Goal: Task Accomplishment & Management: Use online tool/utility

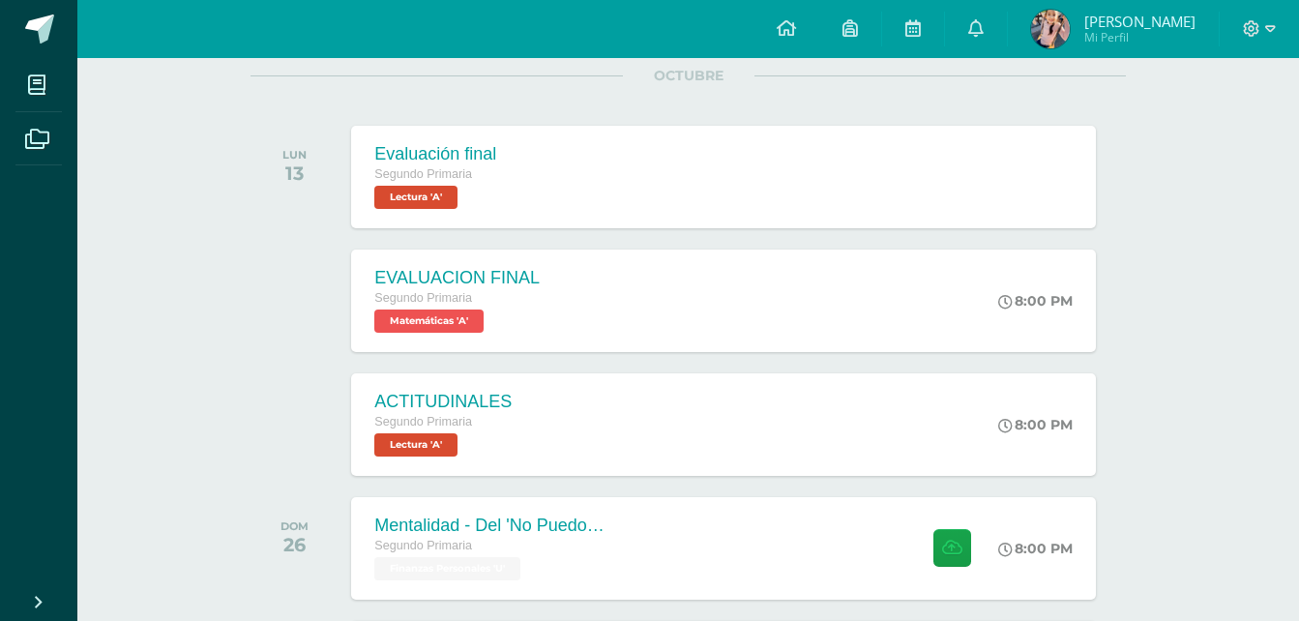
scroll to position [290, 0]
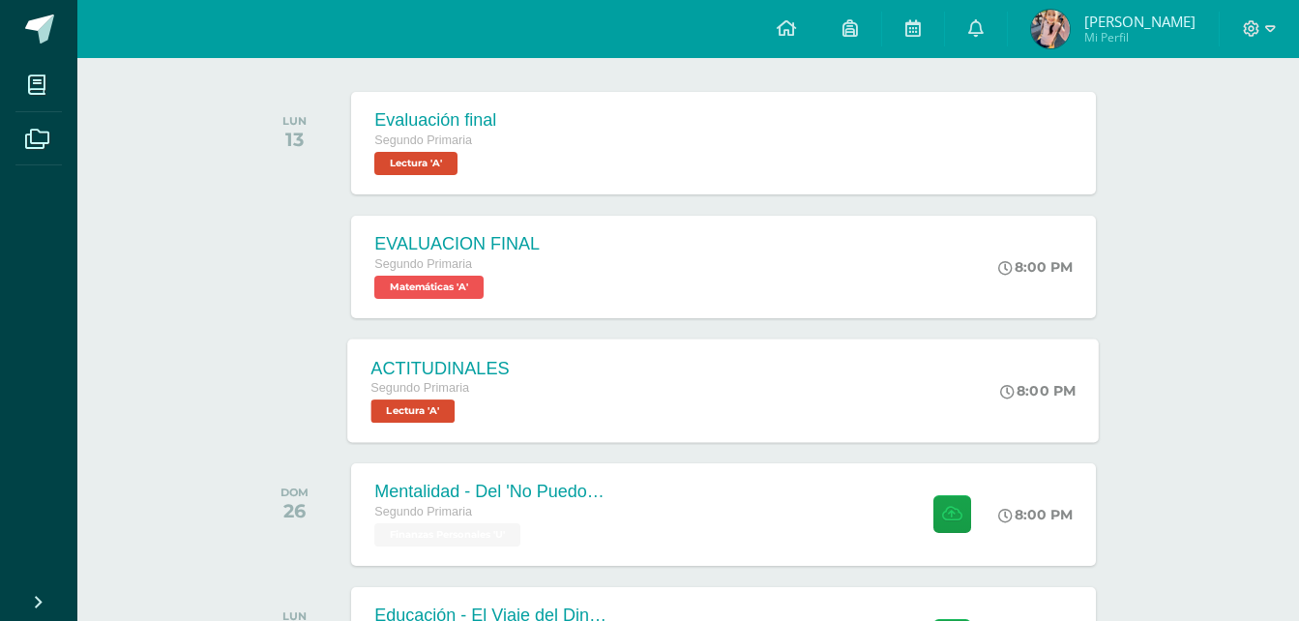
click at [447, 413] on span "Lectura 'A'" at bounding box center [414, 411] width 84 height 23
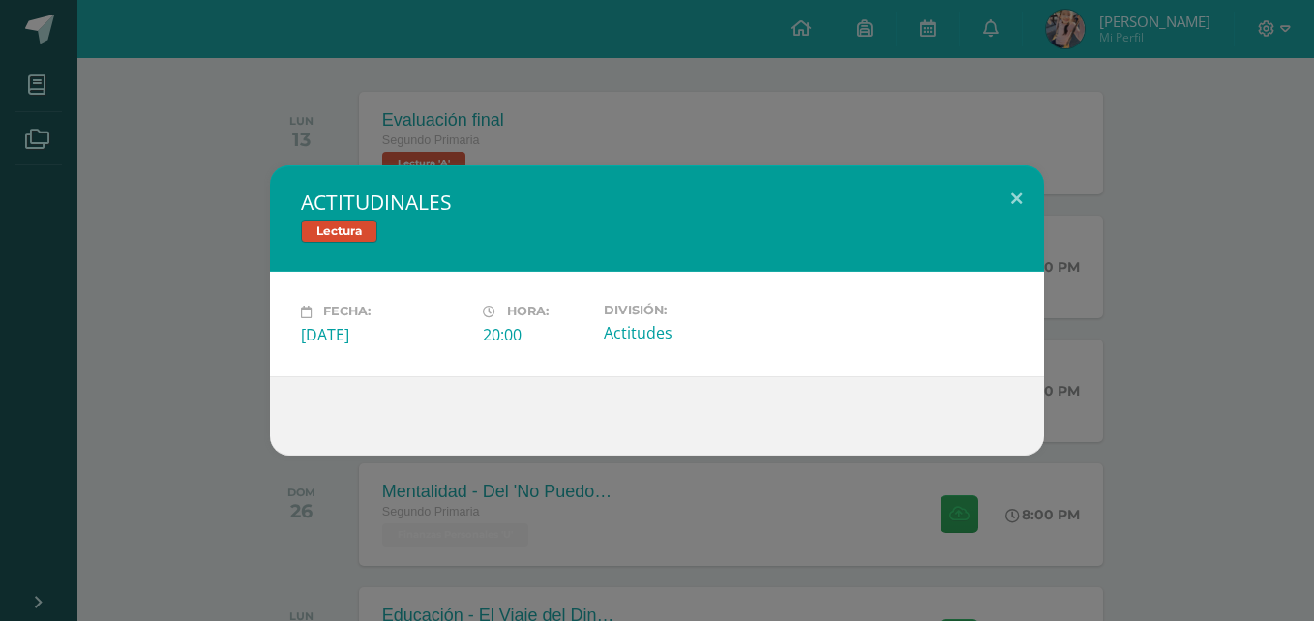
click at [193, 404] on div "ACTITUDINALES Lectura Fecha: [DATE] Hora: 20:00 División: Actitudes" at bounding box center [657, 309] width 1298 height 289
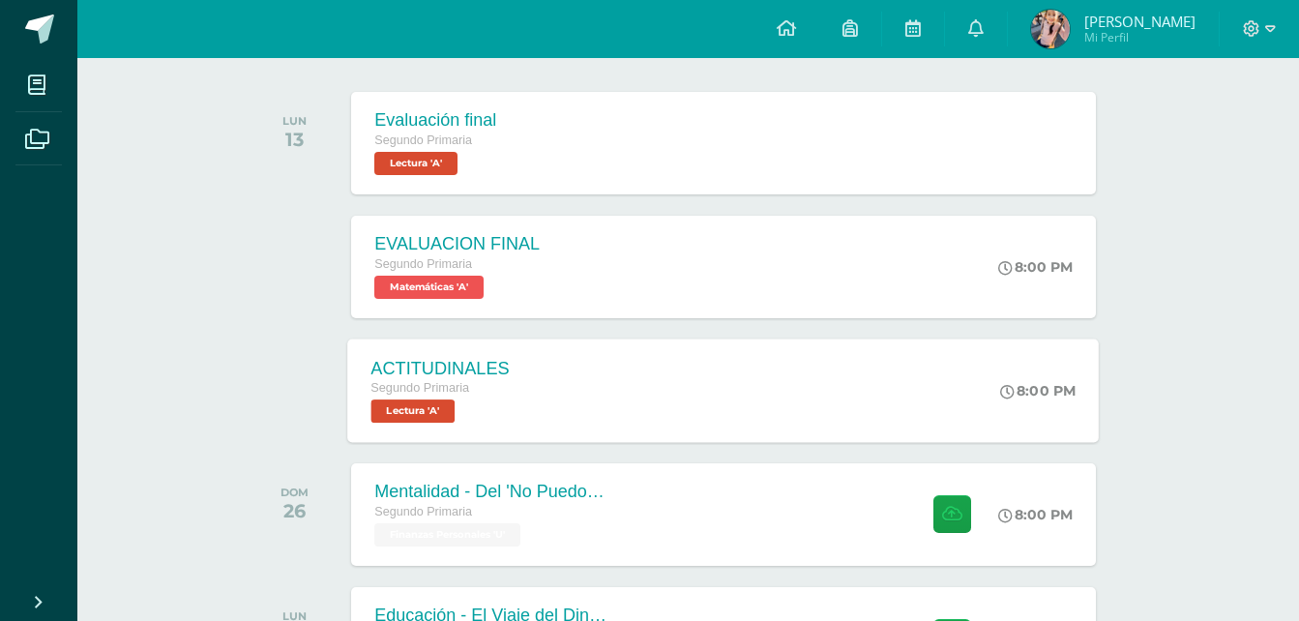
click at [407, 398] on div "Segundo Primaria" at bounding box center [441, 388] width 138 height 21
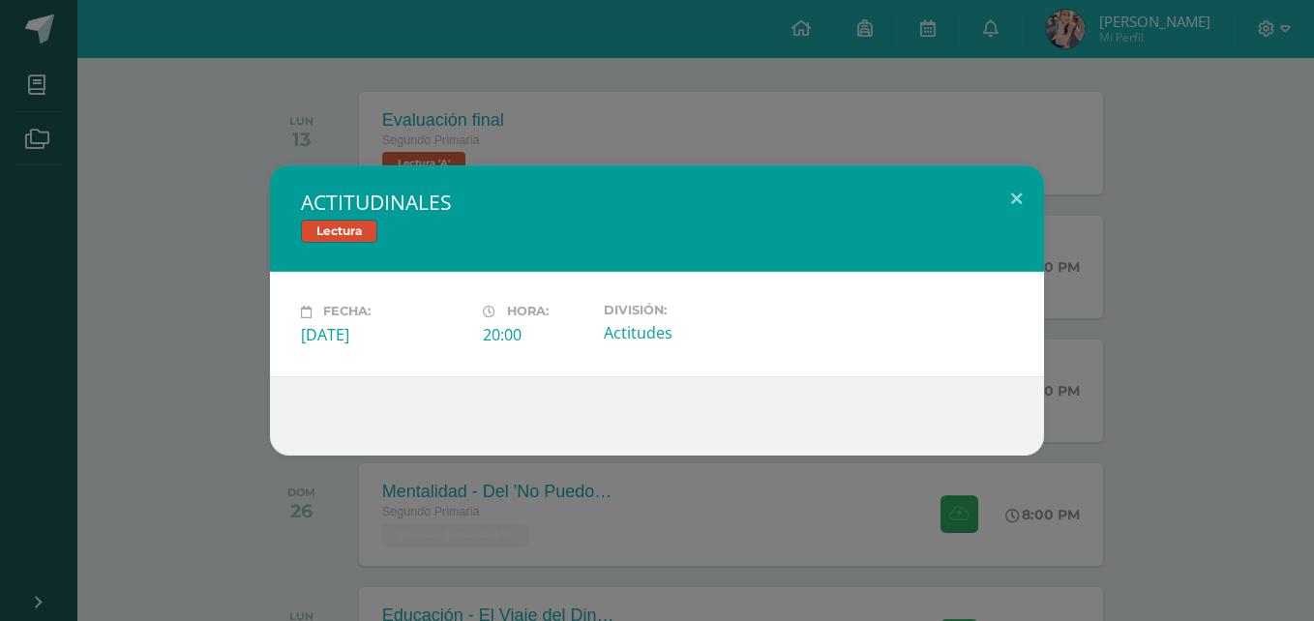
drag, startPoint x: 221, startPoint y: 361, endPoint x: 267, endPoint y: 309, distance: 69.9
click at [223, 359] on div "ACTITUDINALES Lectura Fecha: [DATE] Hora: 20:00 División: Actitudes" at bounding box center [657, 309] width 1298 height 289
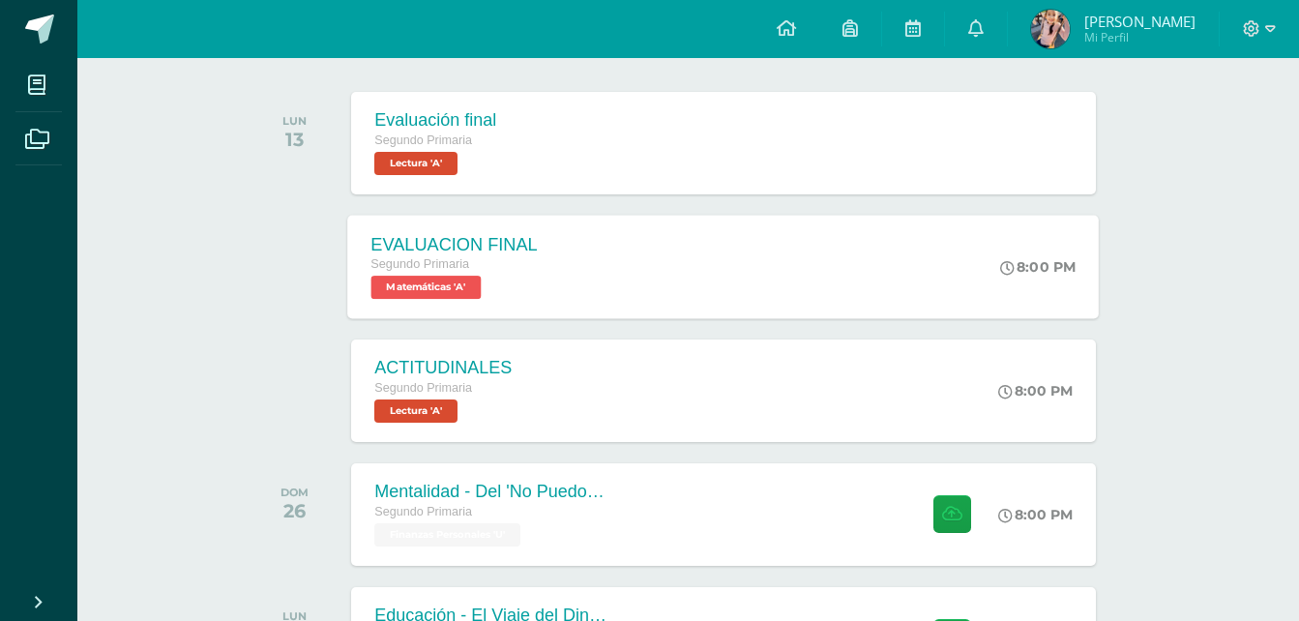
click at [412, 279] on span "Matemáticas 'A'" at bounding box center [427, 287] width 110 height 23
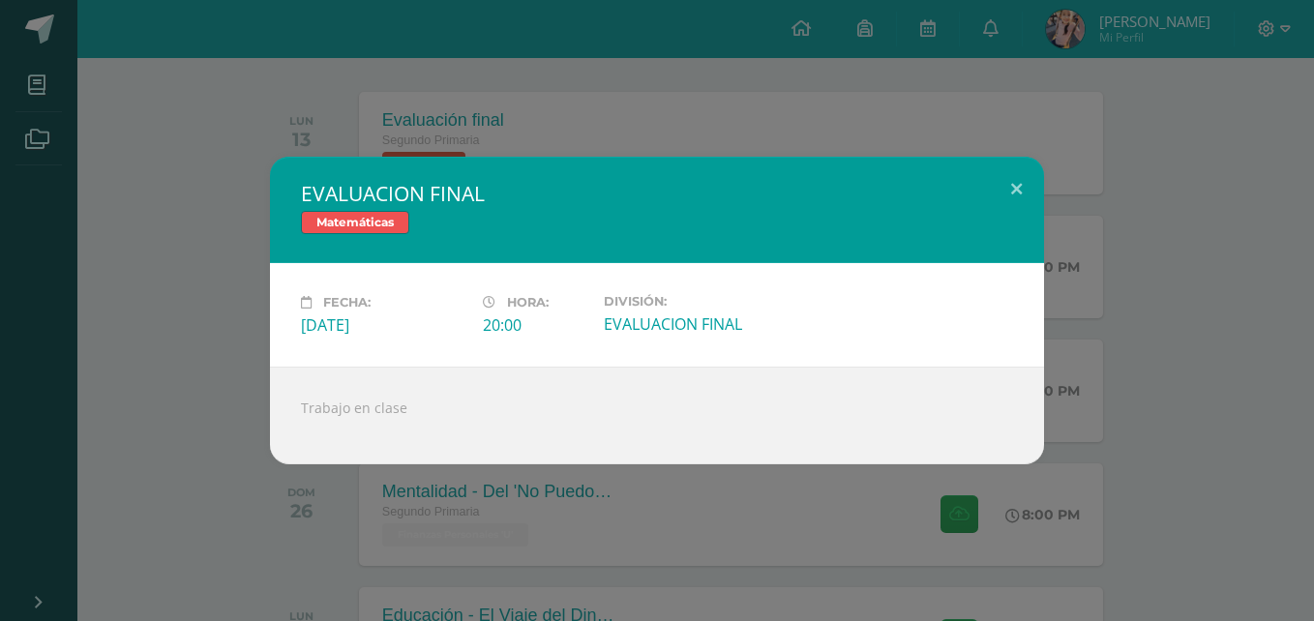
drag, startPoint x: 223, startPoint y: 311, endPoint x: 791, endPoint y: 168, distance: 585.4
click at [224, 311] on div "EVALUACION FINAL Matemáticas Fecha: [DATE] Hora: 20:00 División:" at bounding box center [657, 311] width 1298 height 308
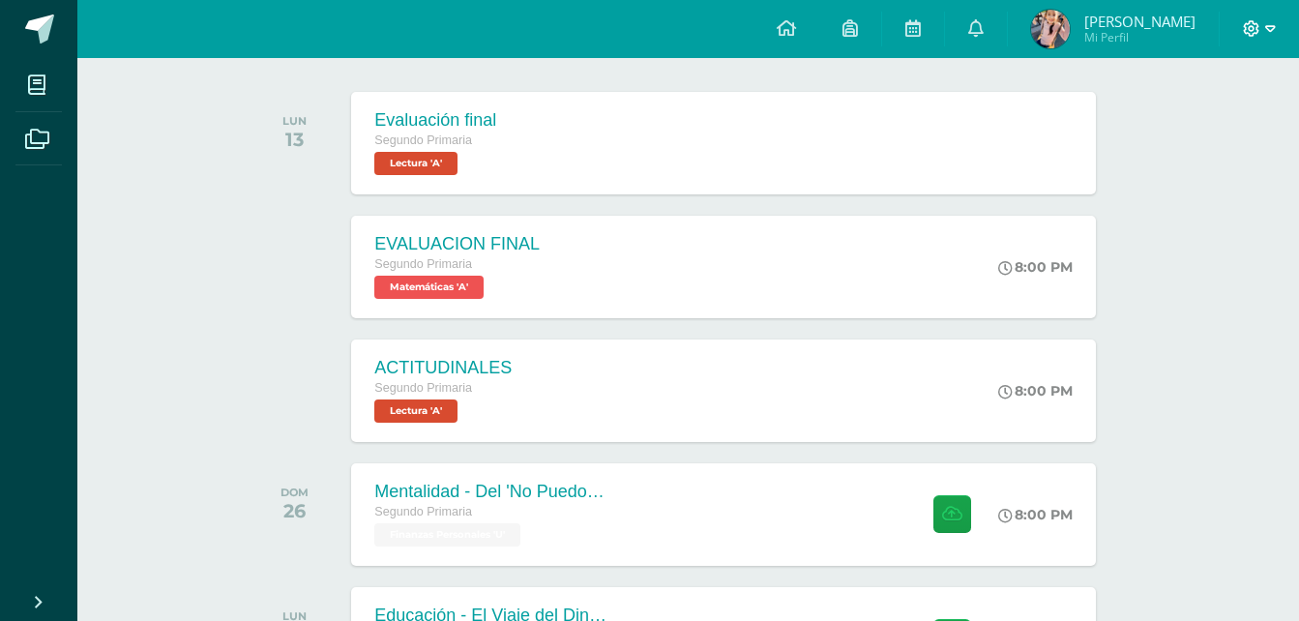
click at [1265, 33] on icon at bounding box center [1270, 28] width 11 height 17
click at [1191, 131] on span "Cerrar sesión" at bounding box center [1210, 132] width 87 height 18
